Goal: Find specific page/section: Find specific page/section

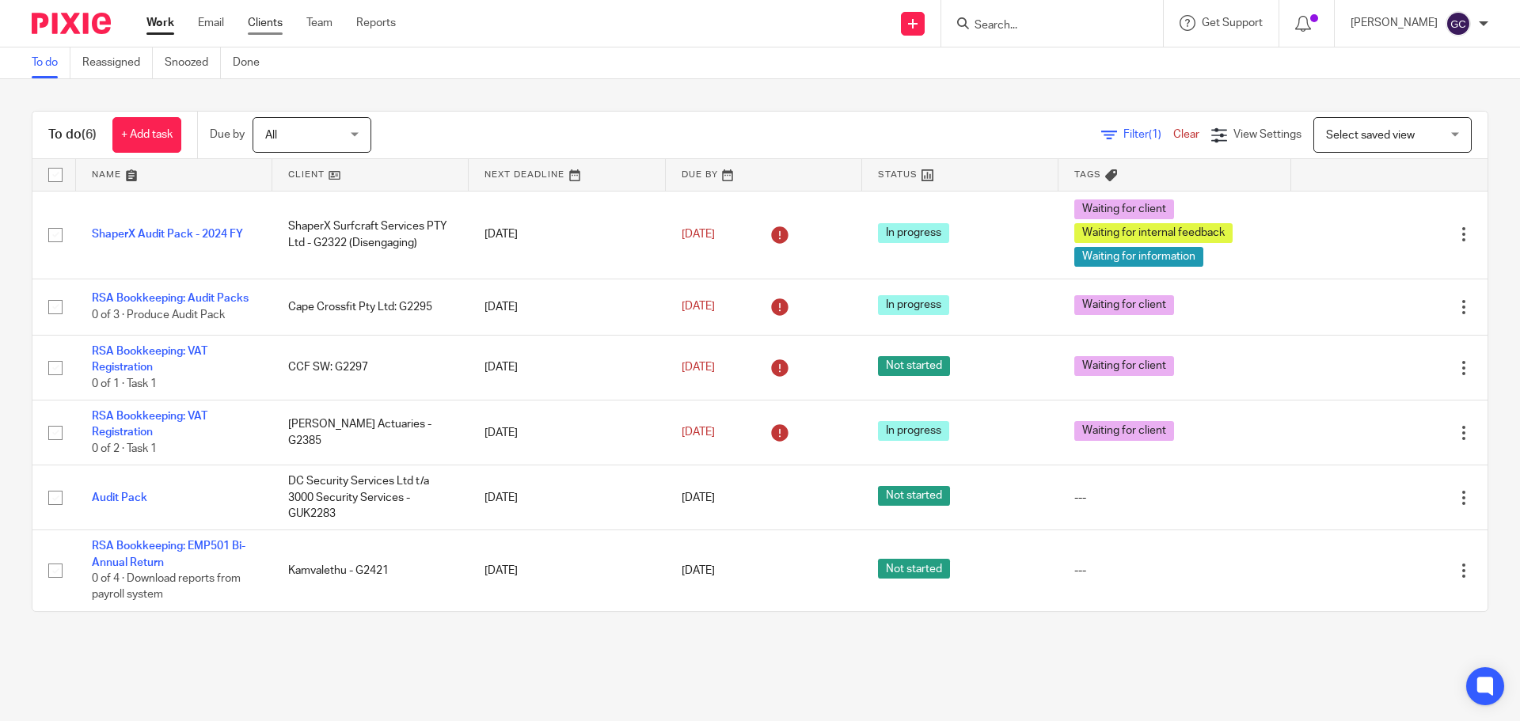
click at [256, 20] on link "Clients" at bounding box center [265, 23] width 35 height 16
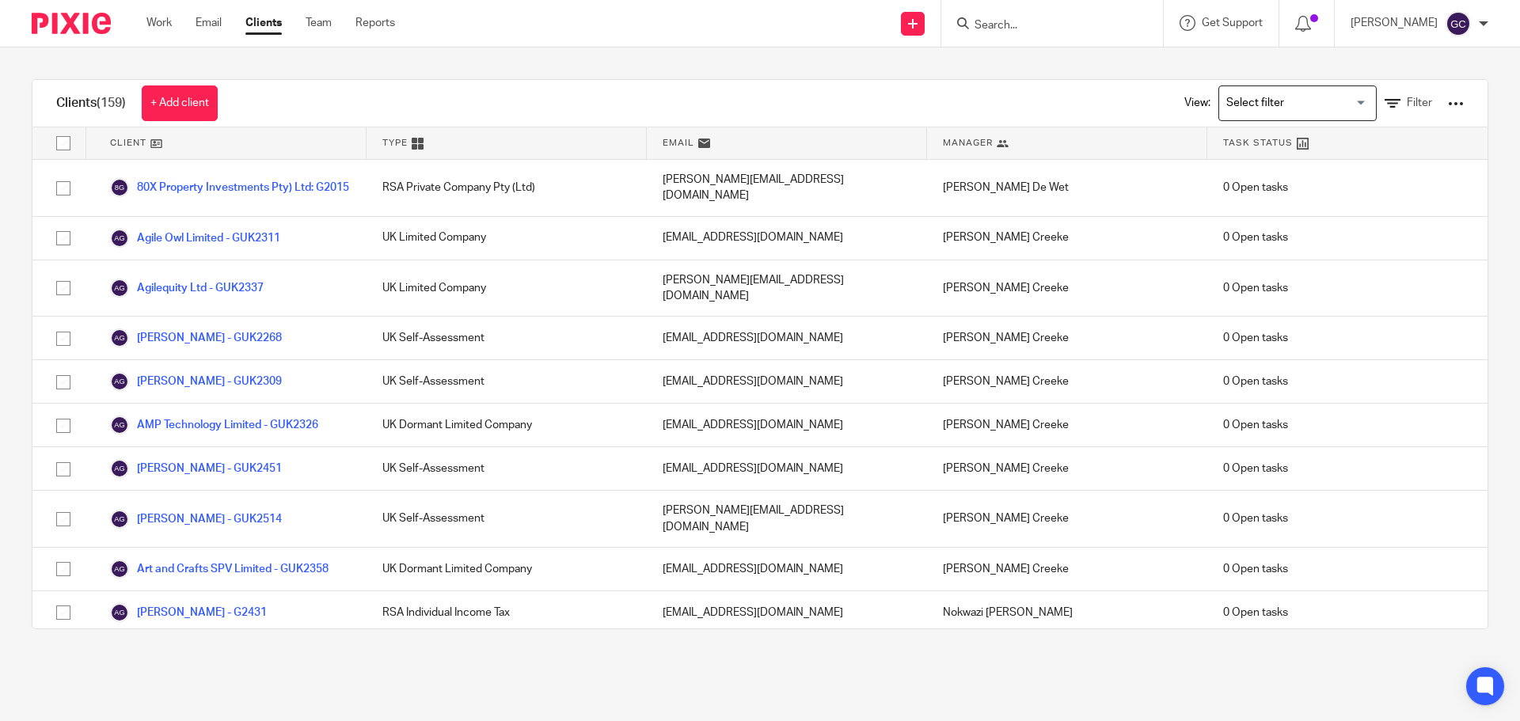
click at [1061, 34] on div at bounding box center [1052, 23] width 222 height 47
click at [994, 21] on input "Search" at bounding box center [1044, 26] width 142 height 14
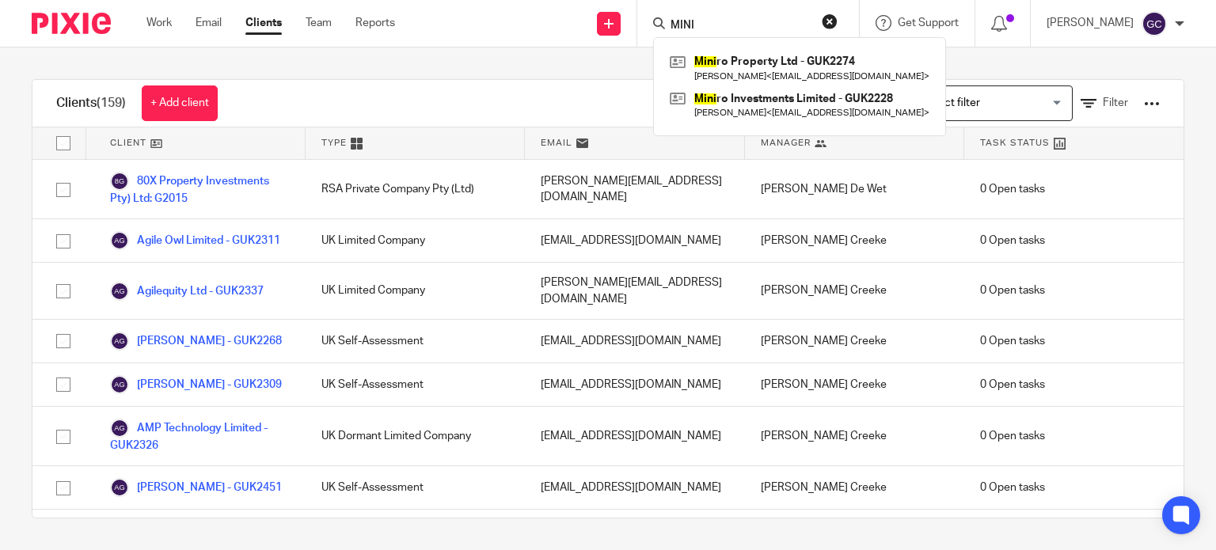
type input "MINI"
drag, startPoint x: 721, startPoint y: 23, endPoint x: 601, endPoint y: 32, distance: 120.7
click at [601, 32] on div "Send new email Create task Add client Request signature MINI Mini ro Property L…" at bounding box center [817, 23] width 797 height 47
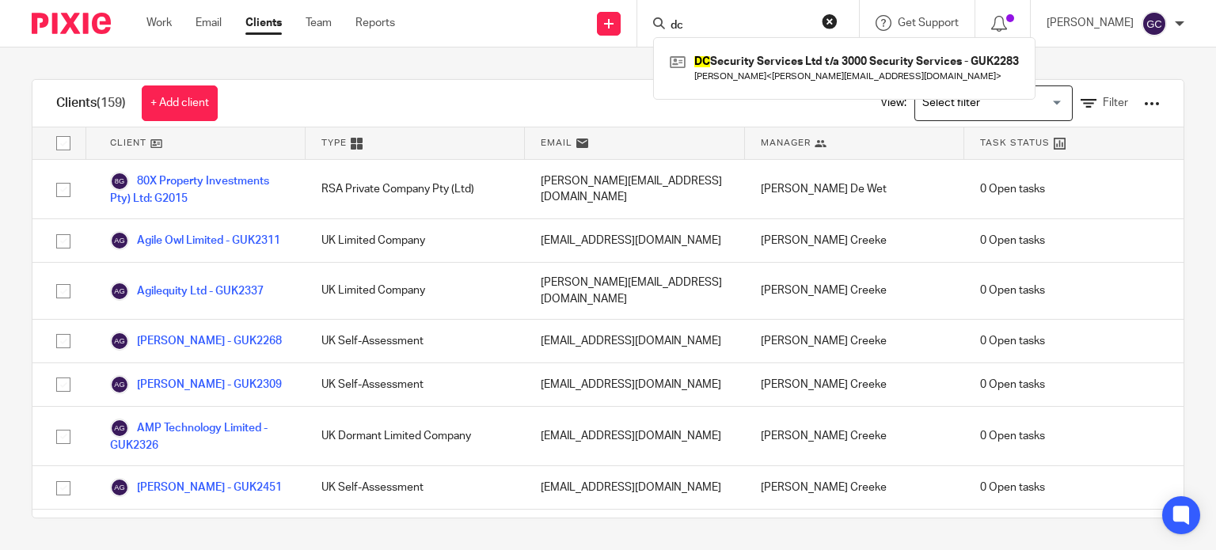
type input "dc"
